Goal: Task Accomplishment & Management: Complete application form

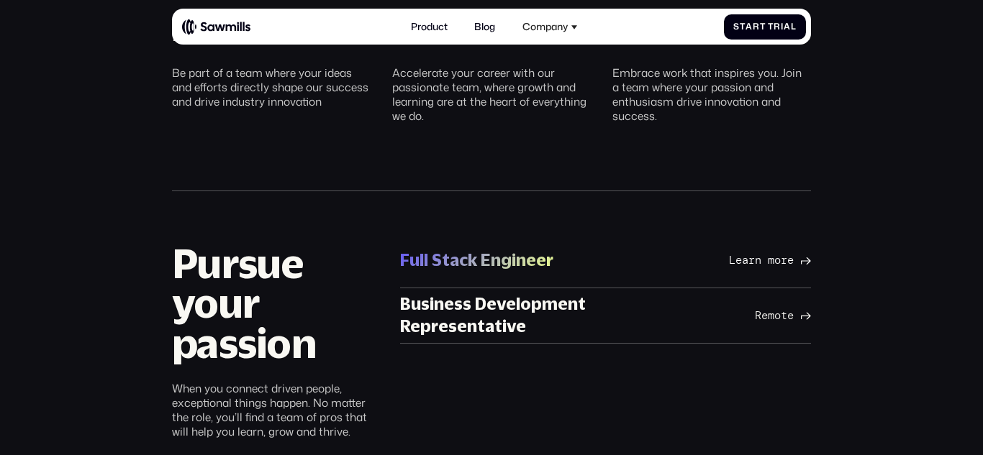
scroll to position [659, 0]
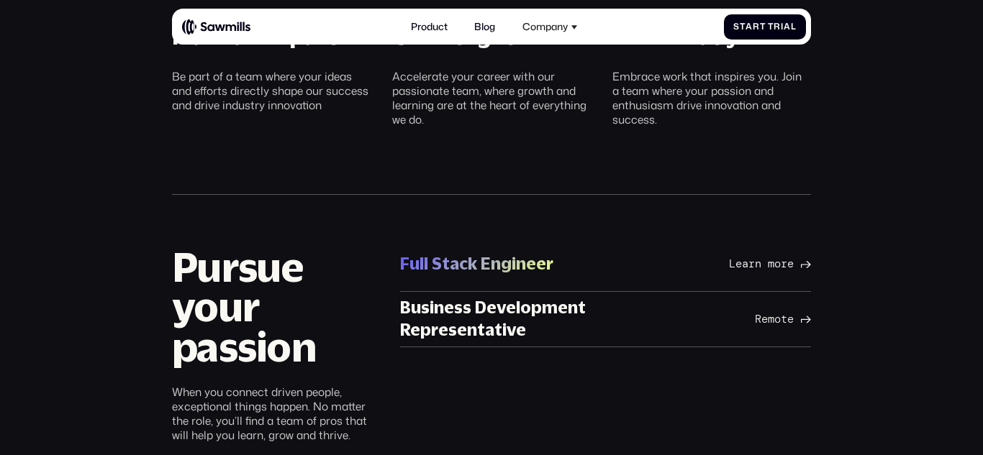
click at [450, 253] on div "Full Stack Engineer" at bounding box center [476, 264] width 153 height 22
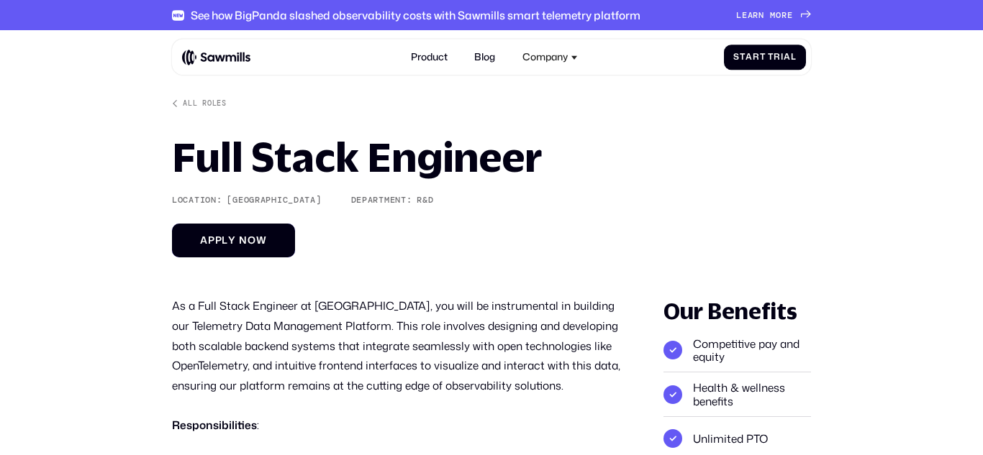
click at [215, 248] on link "A p p l y n o w A p p l y n o w" at bounding box center [233, 241] width 123 height 34
